Goal: Find specific page/section: Find specific page/section

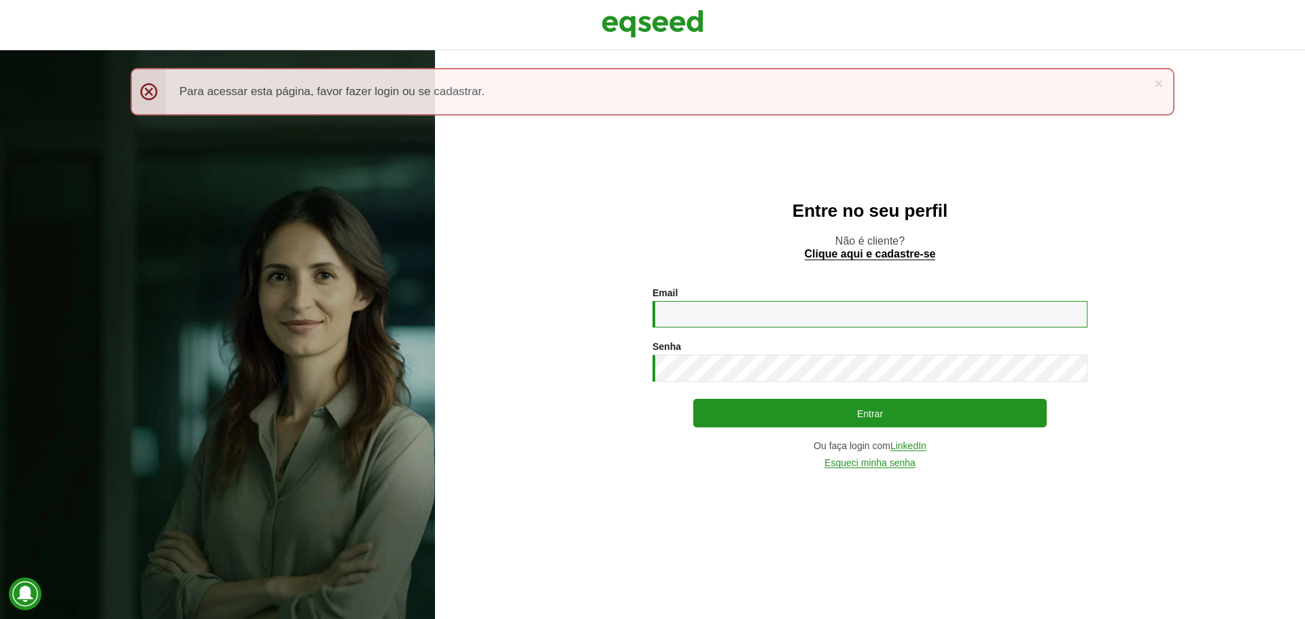
click at [708, 317] on input "Email *" at bounding box center [869, 314] width 435 height 27
type input "**********"
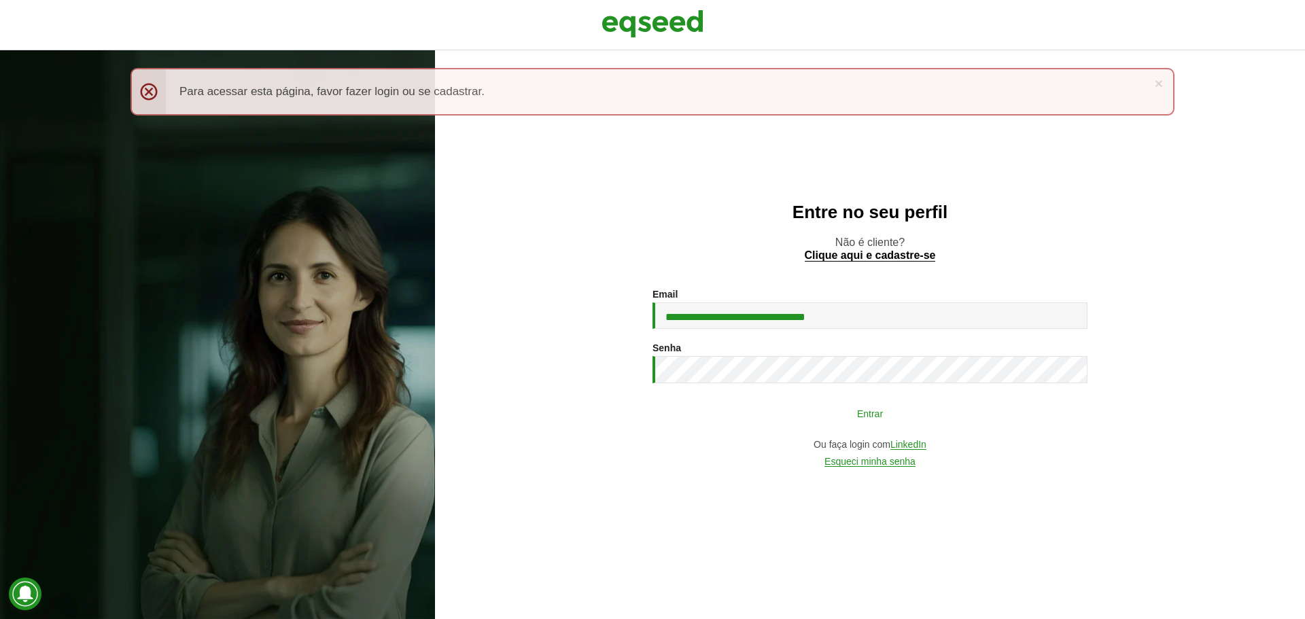
click at [761, 404] on button "Entrar" at bounding box center [869, 413] width 353 height 26
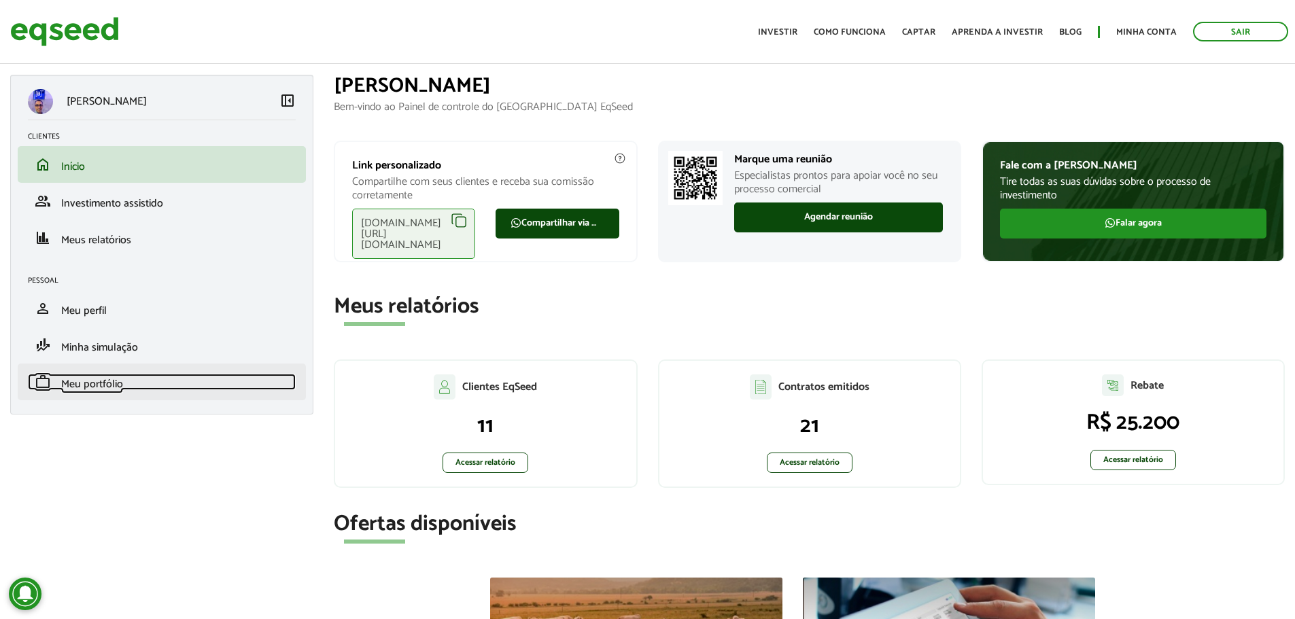
click at [118, 390] on span "Meu portfólio" at bounding box center [92, 384] width 62 height 18
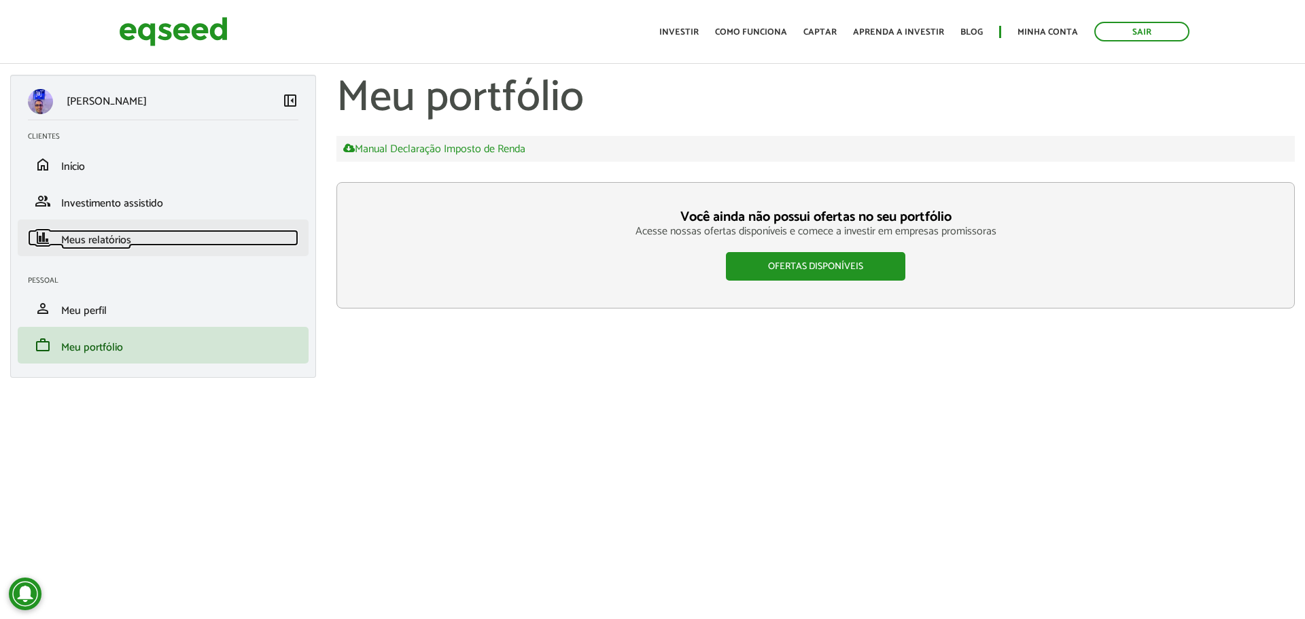
click at [154, 236] on link "finance Meus relatórios" at bounding box center [163, 238] width 271 height 16
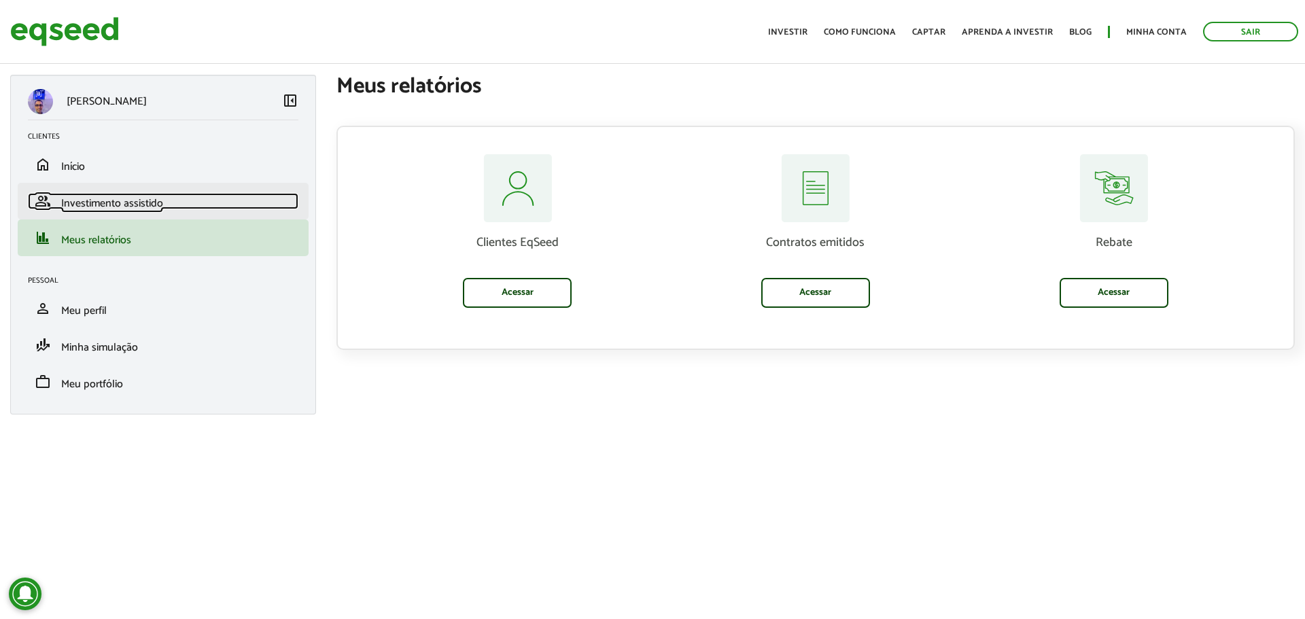
click at [146, 200] on span "Investimento assistido" at bounding box center [112, 203] width 102 height 18
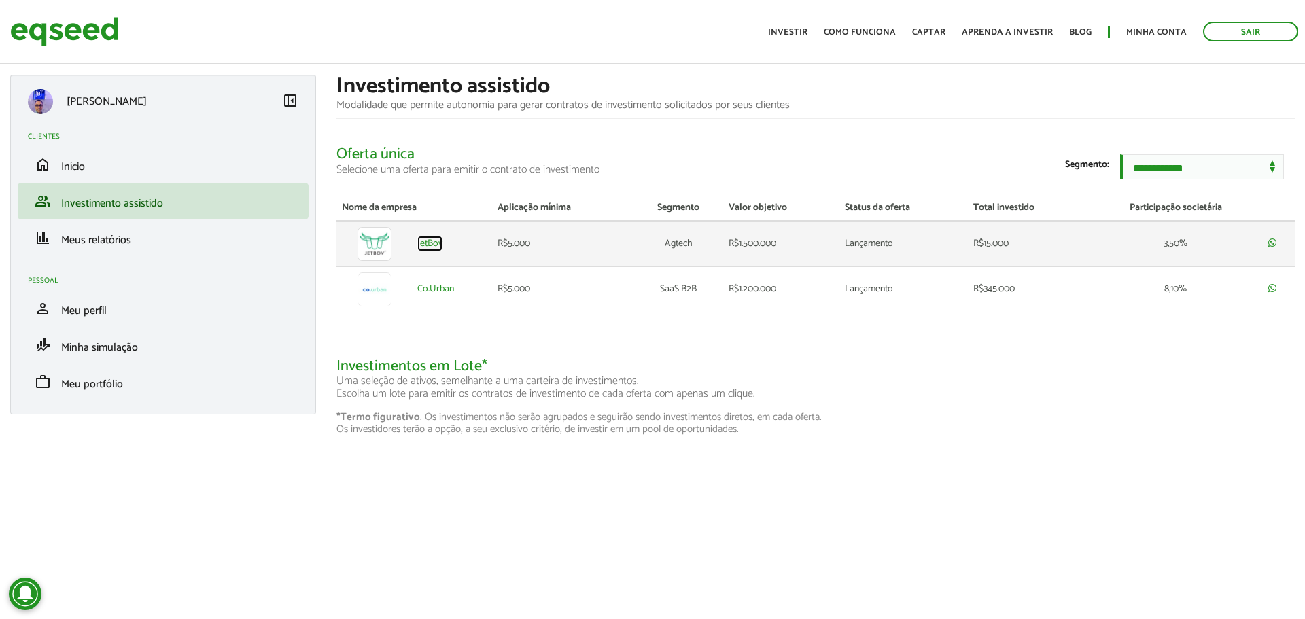
click at [430, 249] on link "JetBov" at bounding box center [429, 244] width 25 height 10
